Goal: Task Accomplishment & Management: Manage account settings

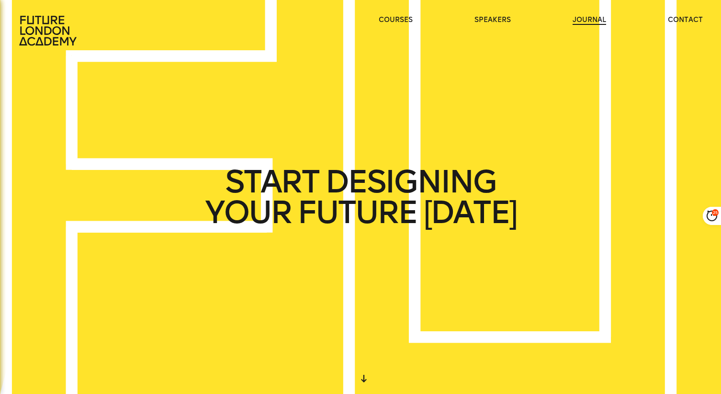
click at [589, 18] on link "journal" at bounding box center [588, 20] width 33 height 10
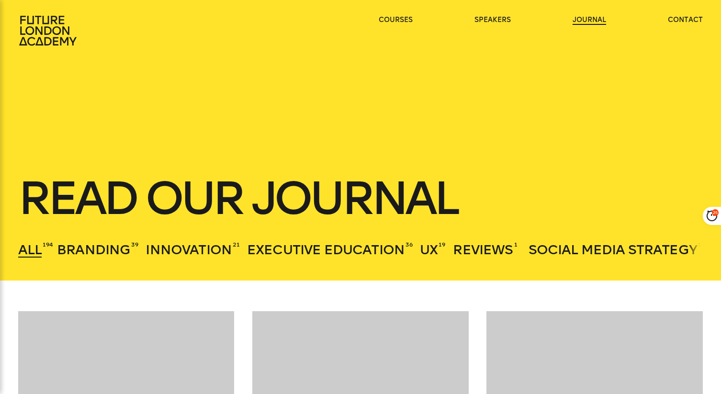
click at [580, 19] on link "journal" at bounding box center [588, 20] width 33 height 10
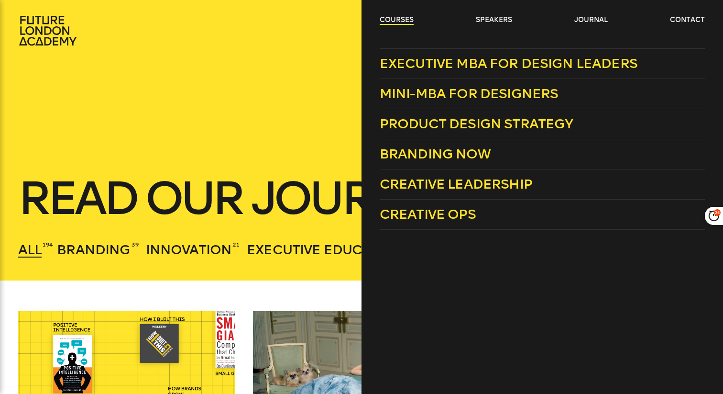
click at [389, 19] on link "courses" at bounding box center [397, 20] width 34 height 10
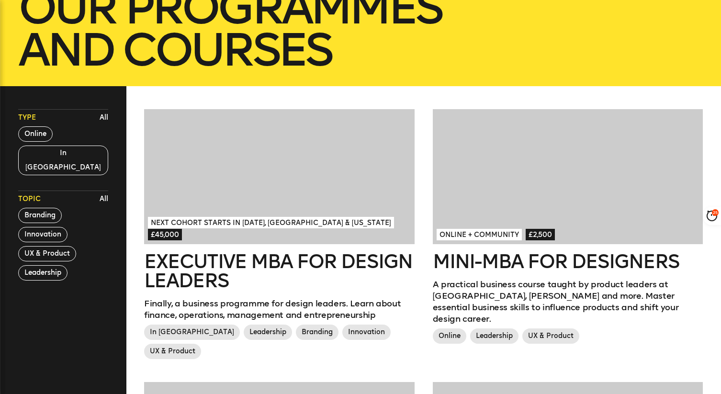
scroll to position [192, 0]
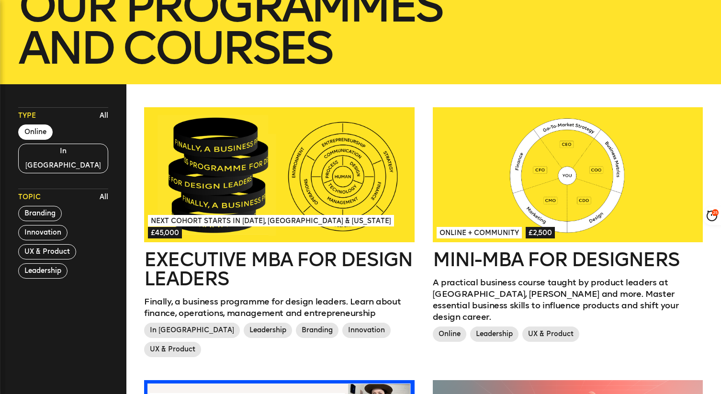
click at [44, 131] on button "Online" at bounding box center [35, 131] width 34 height 15
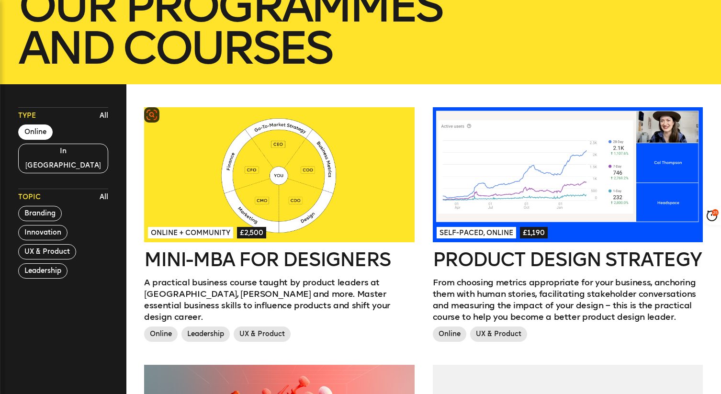
click at [270, 184] on div at bounding box center [279, 174] width 270 height 135
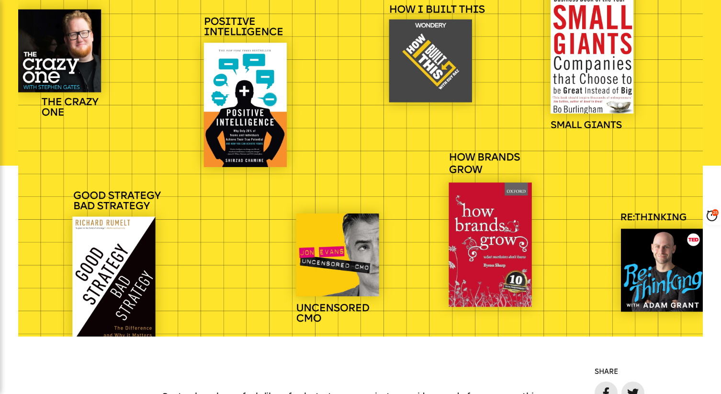
scroll to position [180, 0]
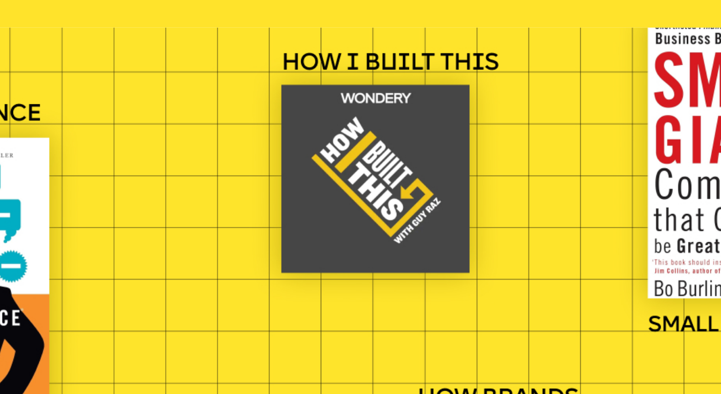
click at [415, 147] on div at bounding box center [360, 267] width 685 height 342
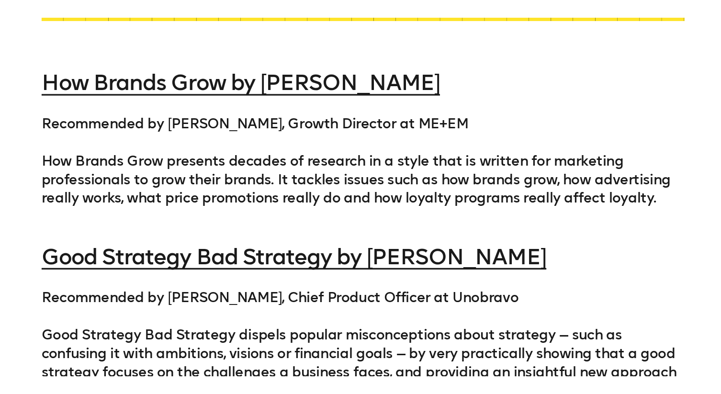
scroll to position [823, 0]
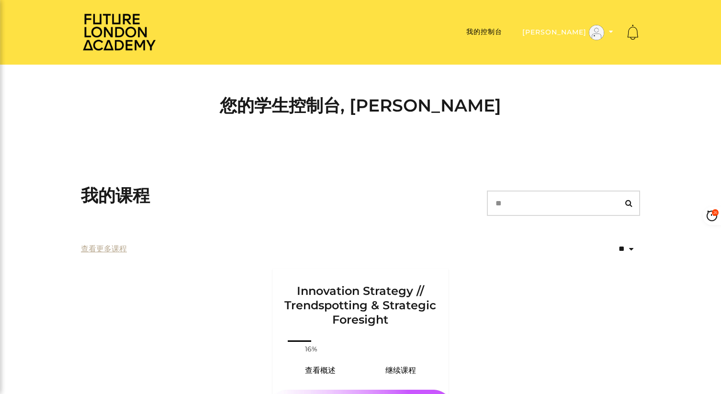
click at [563, 29] on button "[PERSON_NAME]" at bounding box center [567, 32] width 97 height 16
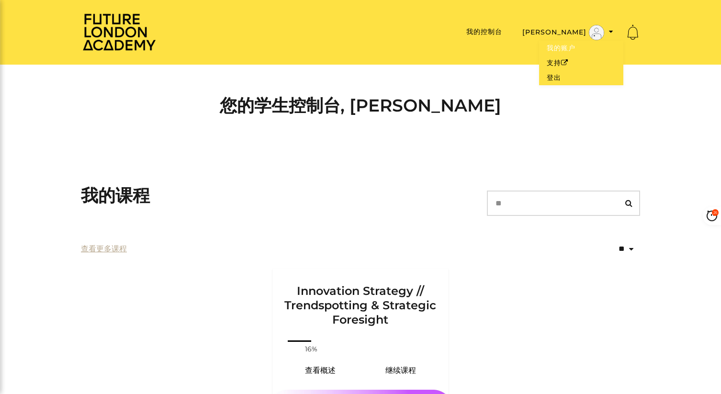
click at [564, 49] on link "我的账户" at bounding box center [581, 48] width 84 height 15
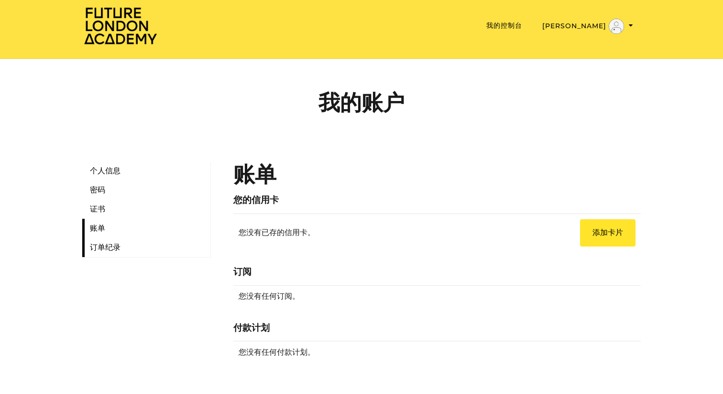
click at [105, 247] on link "订单纪录" at bounding box center [146, 247] width 128 height 19
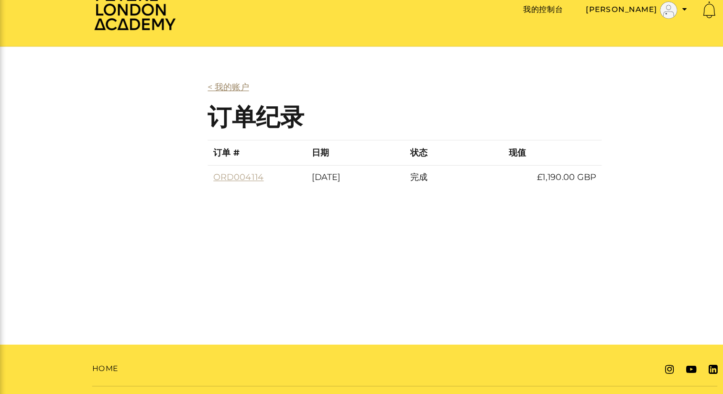
click at [187, 100] on link "< 我的账户" at bounding box center [204, 101] width 37 height 9
